Goal: Information Seeking & Learning: Learn about a topic

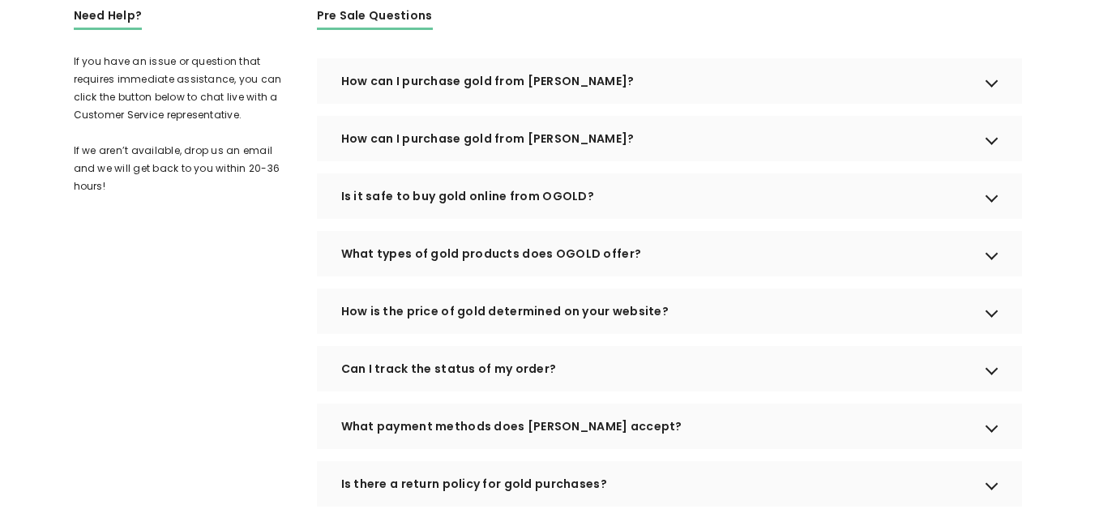
scroll to position [412, 0]
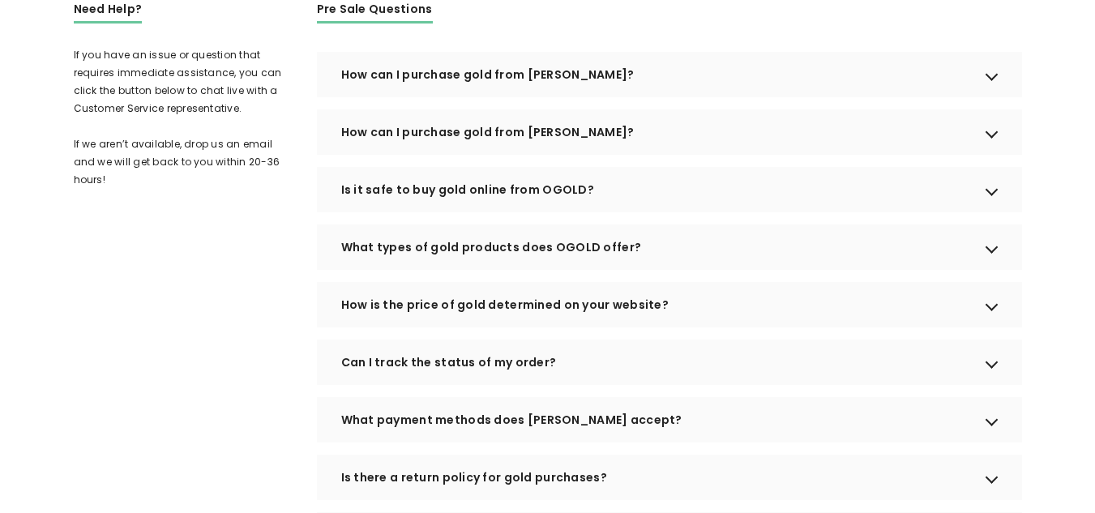
click at [386, 89] on div "How can I purchase gold from OGOLD?" at bounding box center [669, 74] width 705 height 45
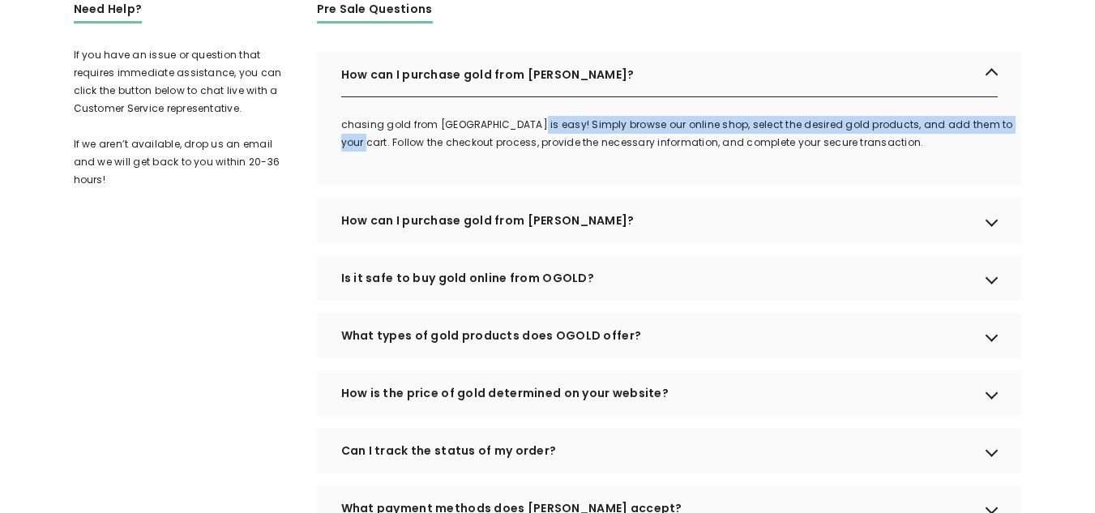
drag, startPoint x: 523, startPoint y: 148, endPoint x: 1007, endPoint y: 149, distance: 483.7
click at [1007, 149] on p "chasing gold from OGOLD is easy! Simply browse our online shop, select the desi…" at bounding box center [681, 134] width 681 height 36
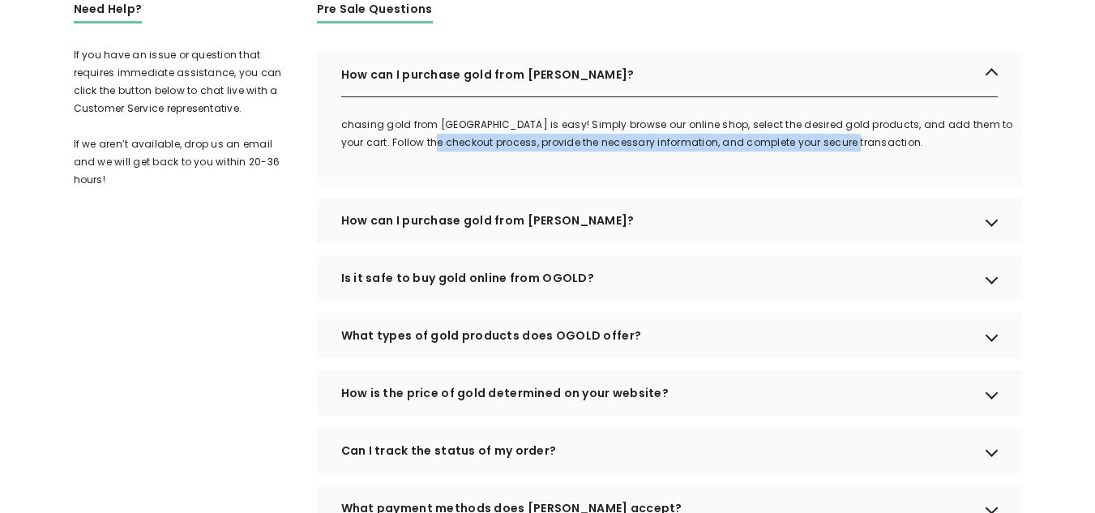
drag, startPoint x: 416, startPoint y: 167, endPoint x: 835, endPoint y: 166, distance: 418.9
click at [835, 152] on p "chasing gold from OGOLD is easy! Simply browse our online shop, select the desi…" at bounding box center [681, 134] width 681 height 36
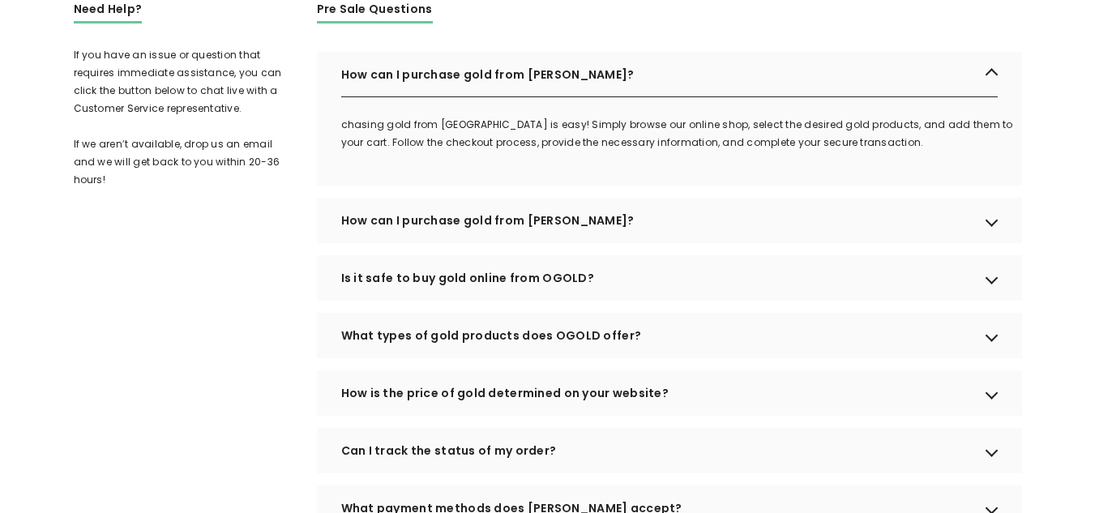
click at [768, 143] on p "chasing gold from OGOLD is easy! Simply browse our online shop, select the desi…" at bounding box center [681, 134] width 681 height 36
click at [444, 241] on div "How can I purchase gold from OGOLD?" at bounding box center [669, 220] width 705 height 45
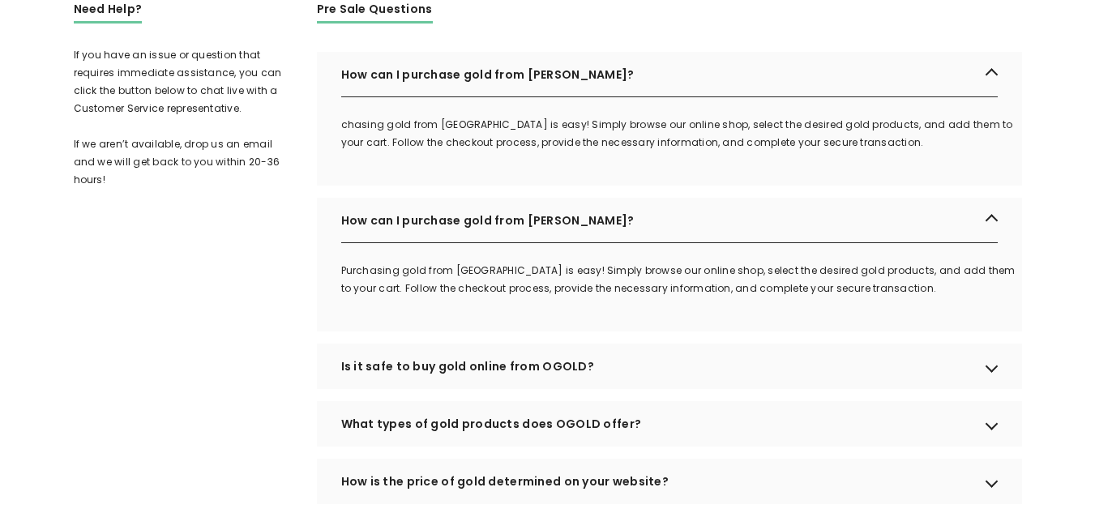
click at [557, 389] on div "Is it safe to buy gold online from OGOLD?" at bounding box center [669, 366] width 705 height 45
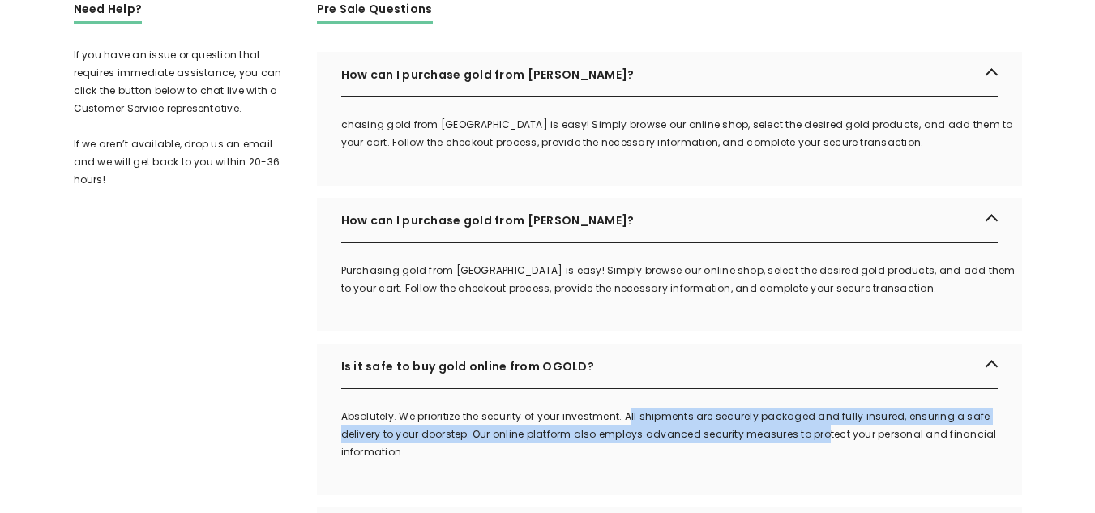
drag, startPoint x: 628, startPoint y: 434, endPoint x: 822, endPoint y: 448, distance: 194.1
click at [821, 450] on p "Absolutely. We prioritize the security of your investment. All shipments are se…" at bounding box center [681, 434] width 681 height 53
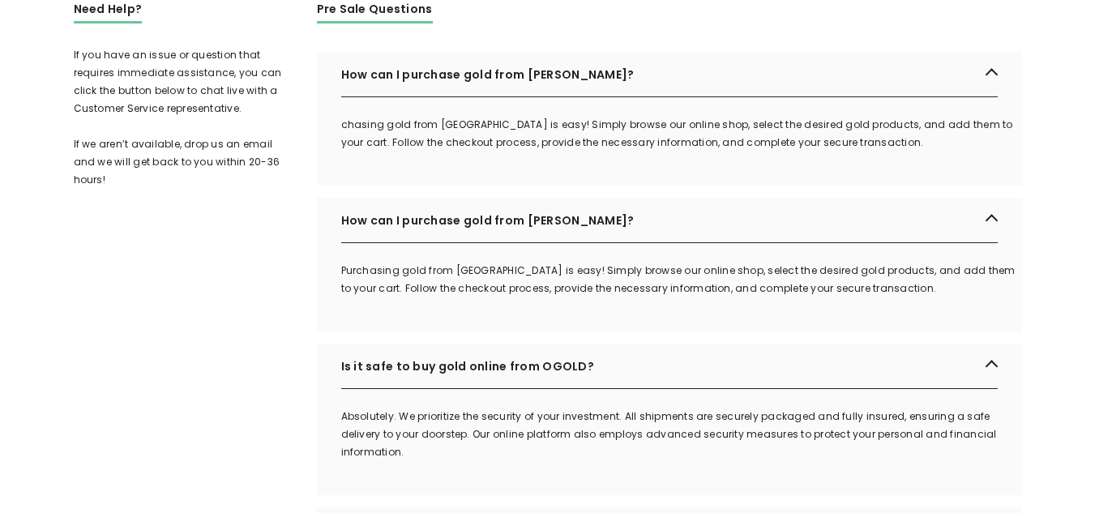
click at [829, 448] on p "Absolutely. We prioritize the security of your investment. All shipments are se…" at bounding box center [681, 434] width 681 height 53
drag, startPoint x: 813, startPoint y: 458, endPoint x: 938, endPoint y: 458, distance: 125.6
click at [938, 458] on p "Absolutely. We prioritize the security of your investment. All shipments are se…" at bounding box center [681, 434] width 681 height 53
click at [940, 442] on p "Absolutely. We prioritize the security of your investment. All shipments are se…" at bounding box center [681, 434] width 681 height 53
drag, startPoint x: 456, startPoint y: 447, endPoint x: 672, endPoint y: 447, distance: 215.5
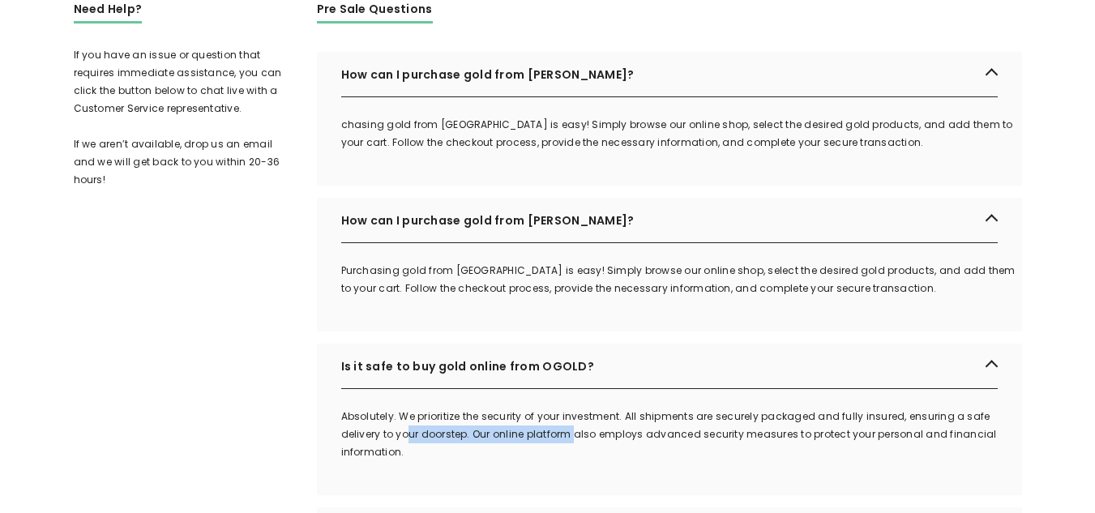
click at [589, 447] on p "Absolutely. We prioritize the security of your investment. All shipments are se…" at bounding box center [681, 434] width 681 height 53
click at [678, 447] on p "Absolutely. We prioritize the security of your investment. All shipments are se…" at bounding box center [681, 434] width 681 height 53
drag, startPoint x: 489, startPoint y: 453, endPoint x: 812, endPoint y: 452, distance: 322.5
click at [812, 452] on p "Absolutely. We prioritize the security of your investment. All shipments are se…" at bounding box center [681, 434] width 681 height 53
click at [792, 440] on p "Absolutely. We prioritize the security of your investment. All shipments are se…" at bounding box center [681, 434] width 681 height 53
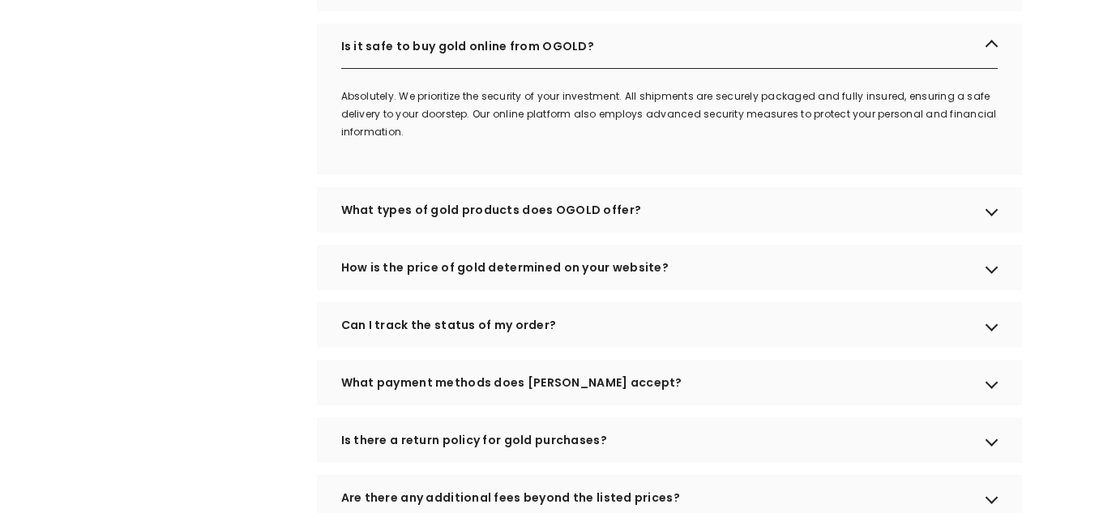
scroll to position [736, 0]
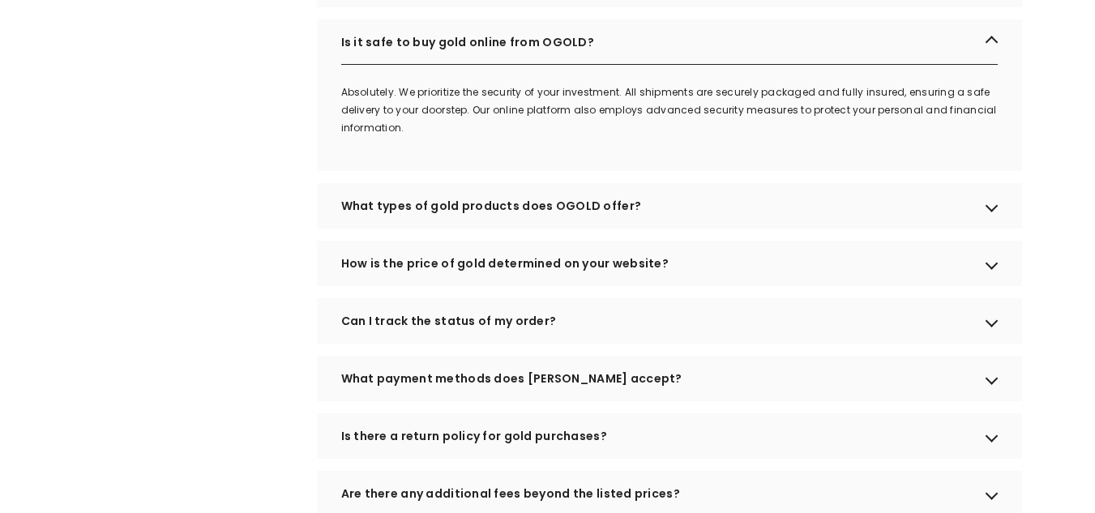
click at [469, 228] on div "What types of gold products does OGOLD offer?" at bounding box center [669, 205] width 705 height 45
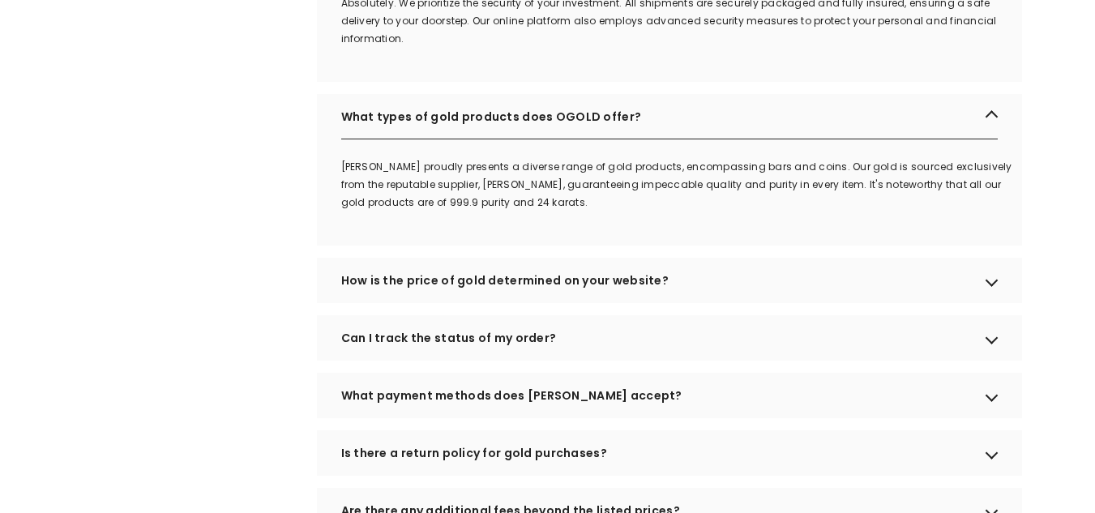
scroll to position [979, 0]
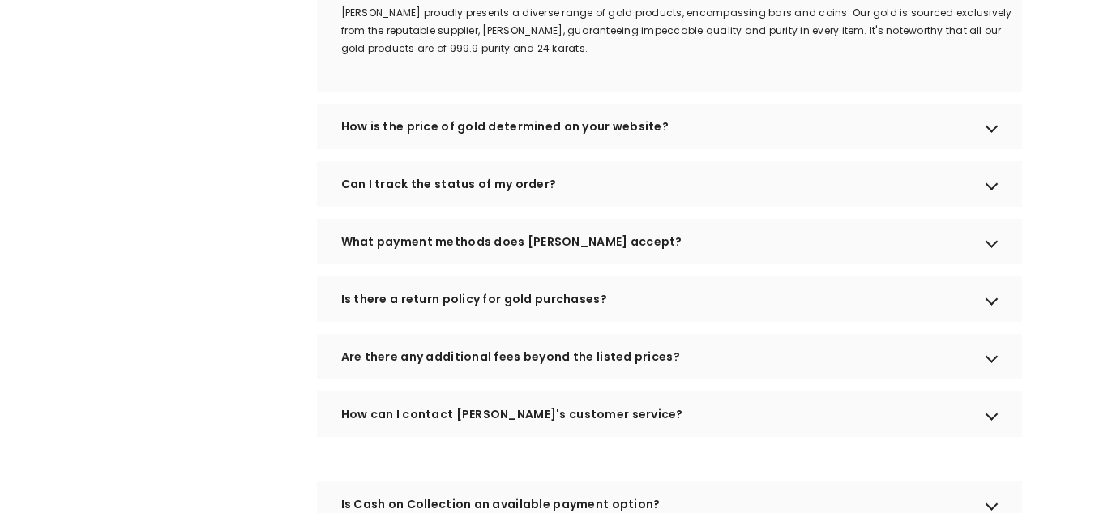
click at [492, 145] on div "How is the price of gold determined on your website?" at bounding box center [669, 126] width 705 height 45
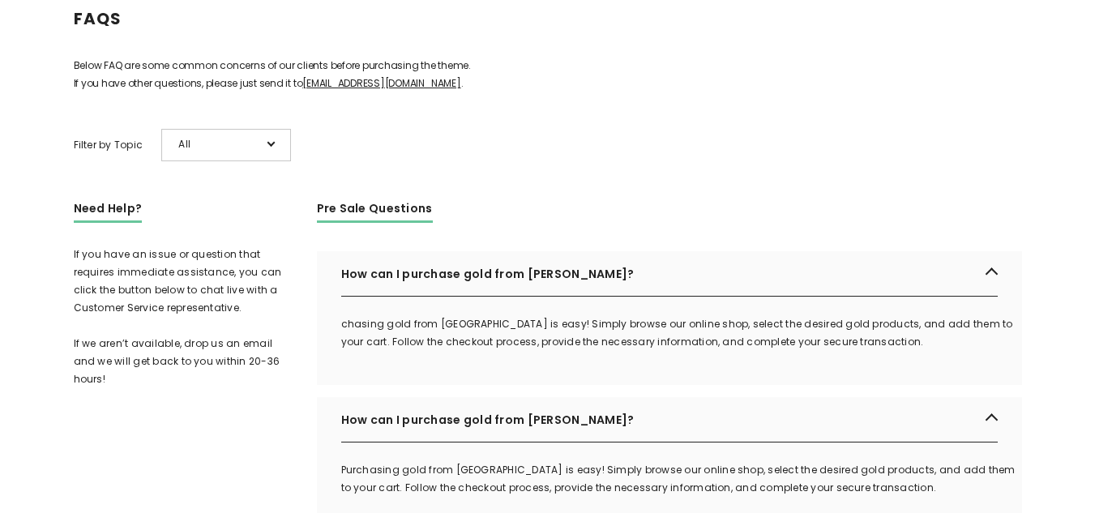
scroll to position [0, 0]
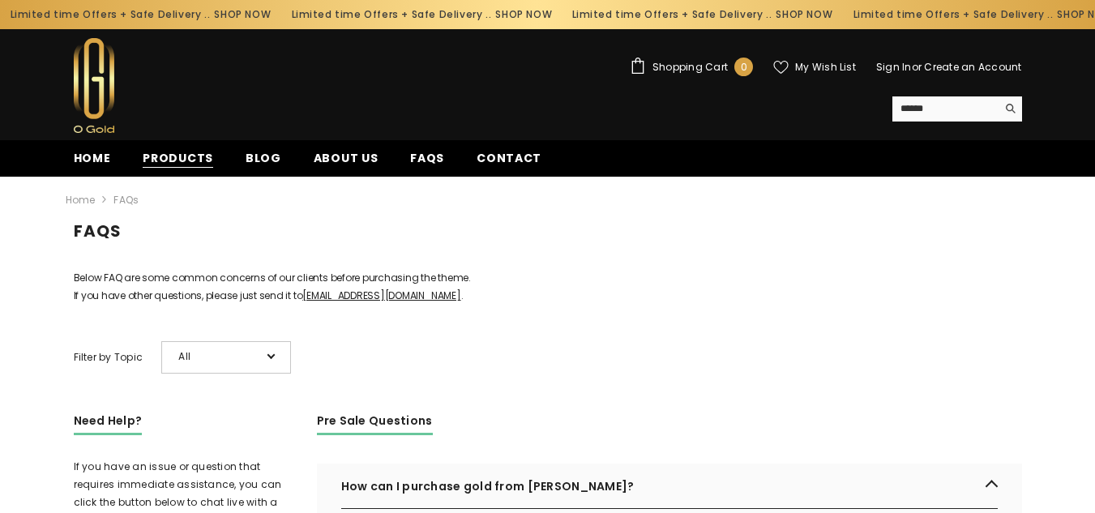
click at [167, 154] on span "Products" at bounding box center [178, 158] width 70 height 17
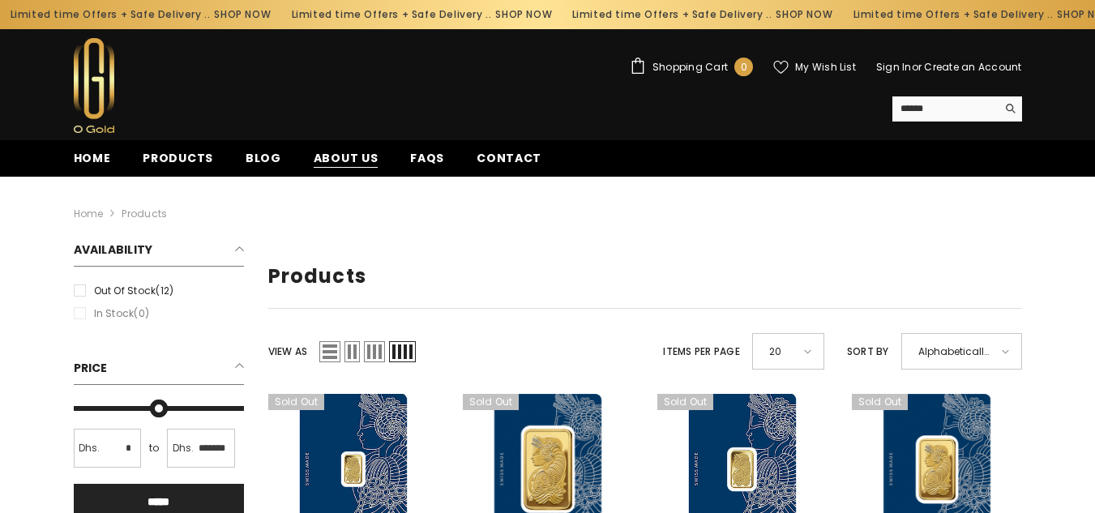
click at [337, 151] on span "About us" at bounding box center [346, 158] width 65 height 17
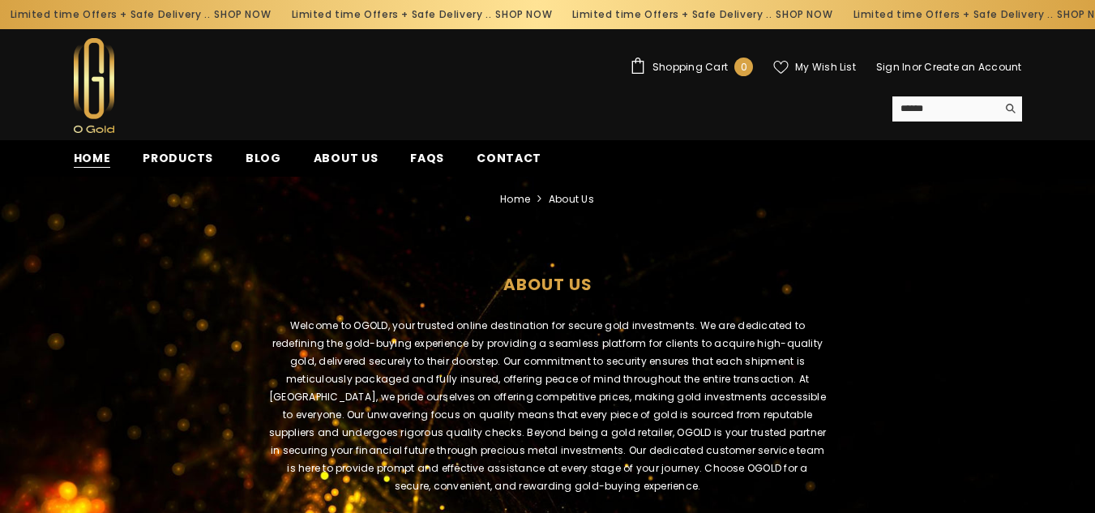
click at [89, 160] on span "Home" at bounding box center [92, 158] width 37 height 17
